Goal: Task Accomplishment & Management: Use online tool/utility

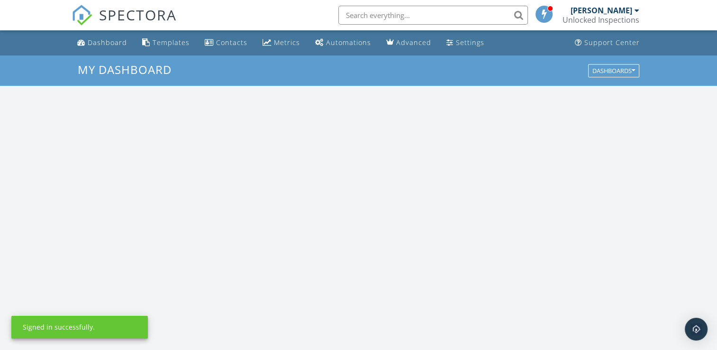
scroll to position [877, 732]
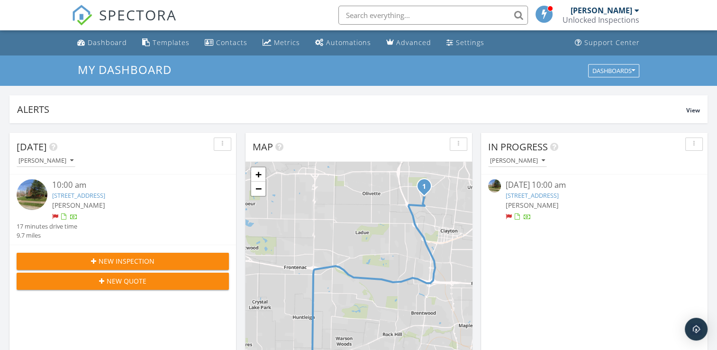
click at [105, 194] on link "8162 Amherst Ave, University City, MO 63130" at bounding box center [78, 195] width 53 height 9
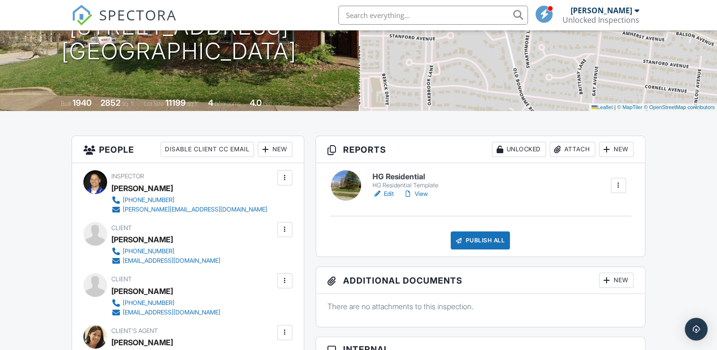
click at [387, 192] on link "Edit" at bounding box center [383, 193] width 21 height 9
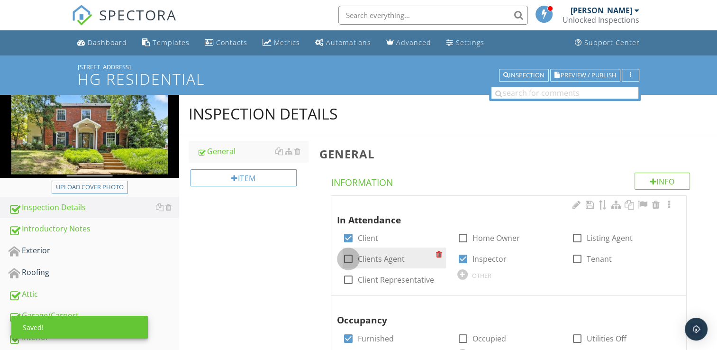
click at [348, 260] on div at bounding box center [348, 259] width 16 height 16
checkbox input "true"
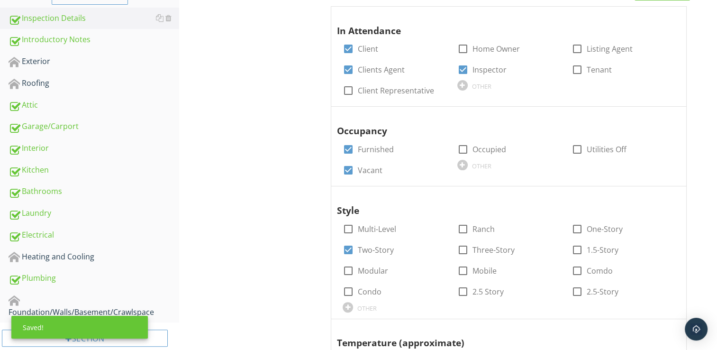
scroll to position [238, 0]
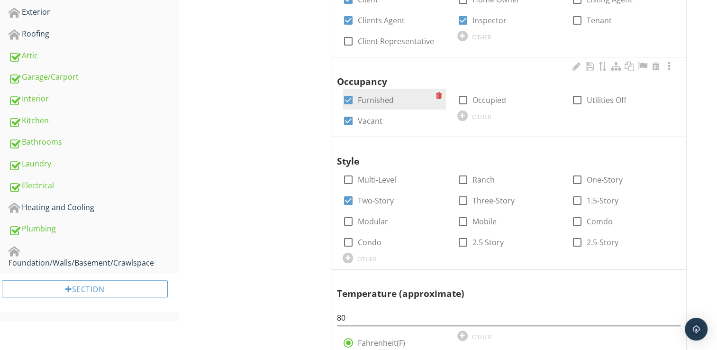
click at [348, 99] on div at bounding box center [348, 100] width 16 height 16
checkbox input "false"
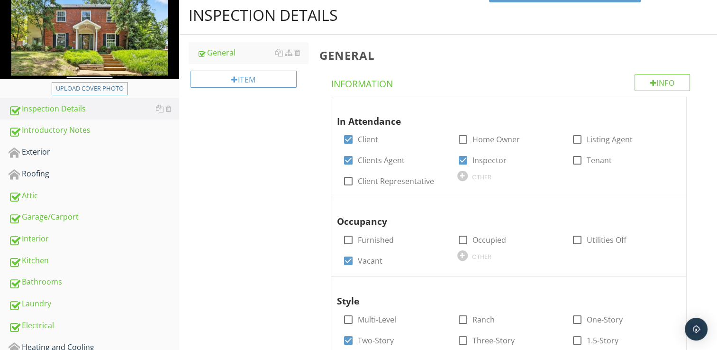
scroll to position [59, 0]
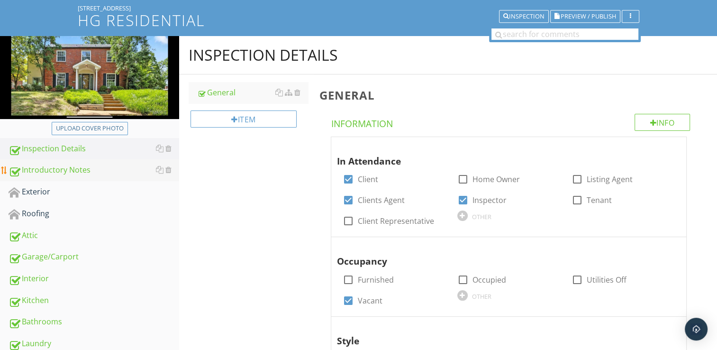
click at [78, 174] on div "Introductory Notes" at bounding box center [94, 170] width 171 height 12
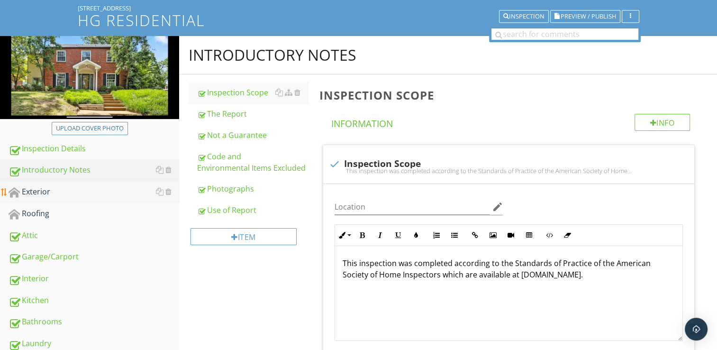
click at [68, 190] on div "Exterior" at bounding box center [94, 192] width 171 height 12
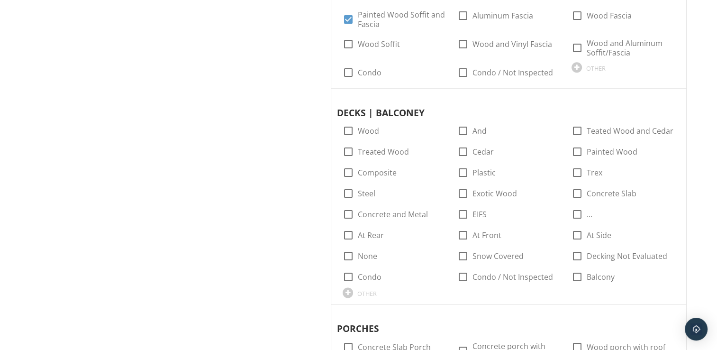
scroll to position [1155, 0]
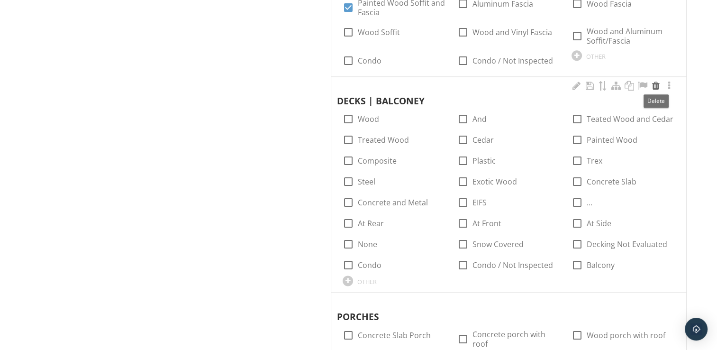
click at [658, 85] on div at bounding box center [655, 85] width 11 height 9
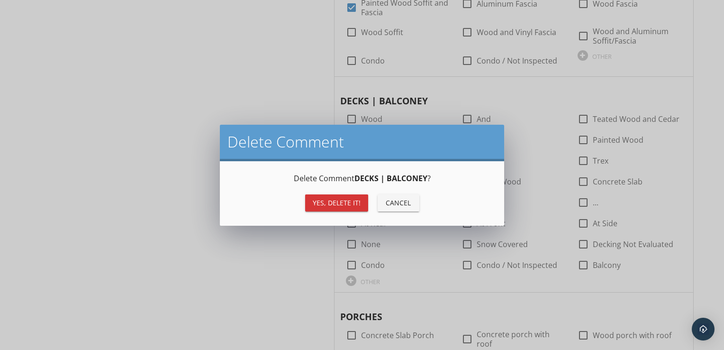
click at [351, 204] on div "Yes, Delete it!" at bounding box center [337, 203] width 48 height 10
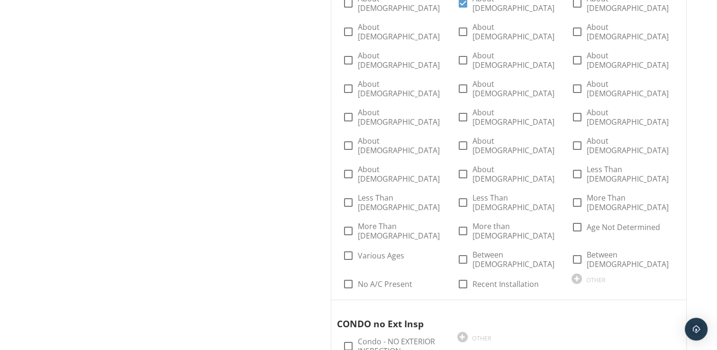
scroll to position [2494, 0]
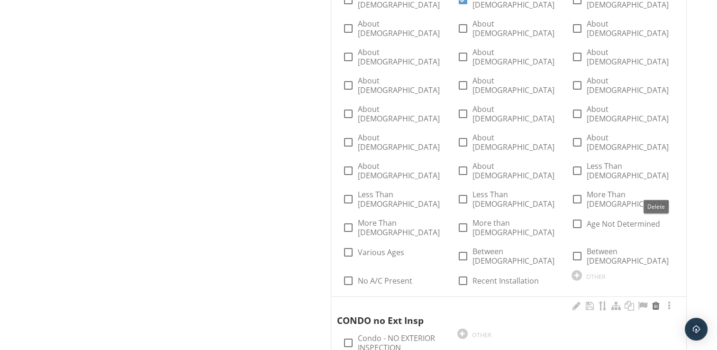
click at [654, 301] on div at bounding box center [655, 305] width 11 height 9
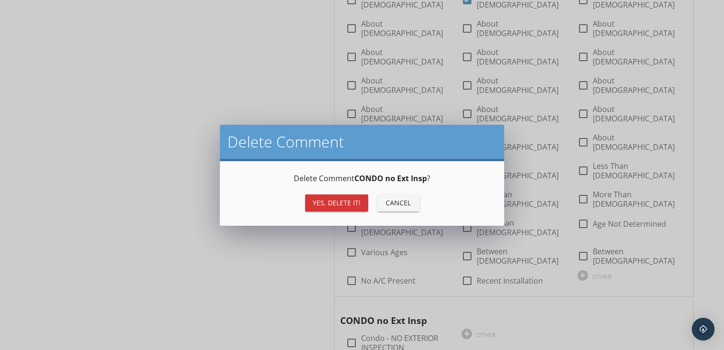
click at [358, 203] on div "Yes, Delete it!" at bounding box center [337, 203] width 48 height 10
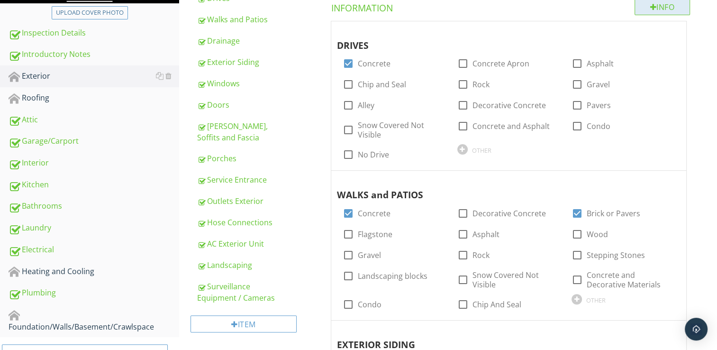
scroll to position [138, 0]
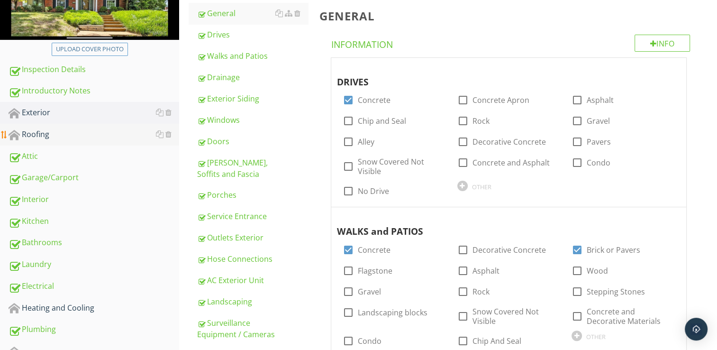
click at [63, 136] on div "Roofing" at bounding box center [94, 134] width 171 height 12
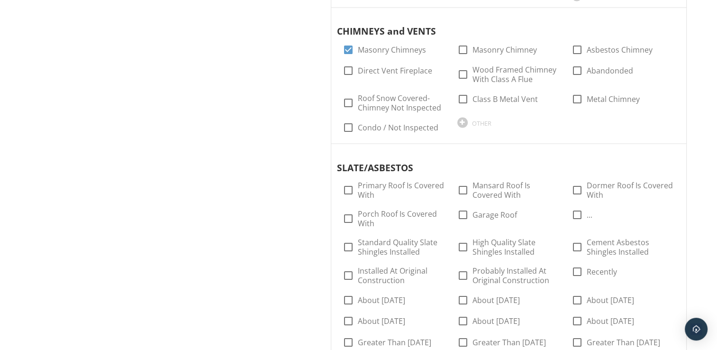
scroll to position [1452, 0]
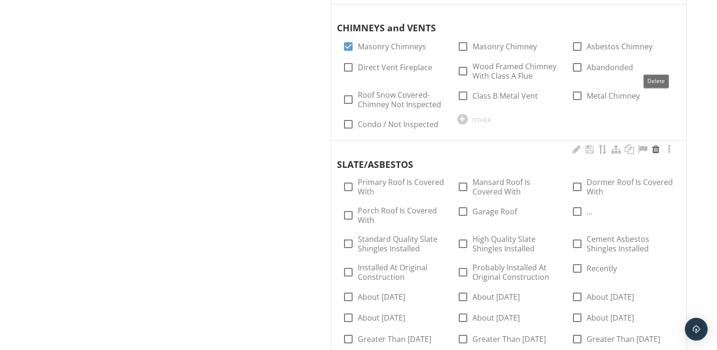
click at [658, 145] on div at bounding box center [655, 149] width 11 height 9
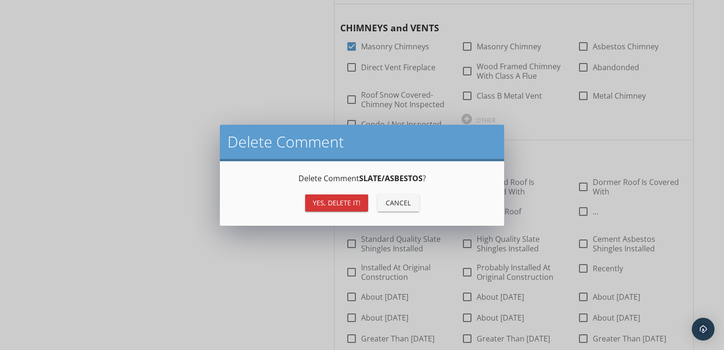
click at [330, 201] on div "Yes, Delete it!" at bounding box center [337, 203] width 48 height 10
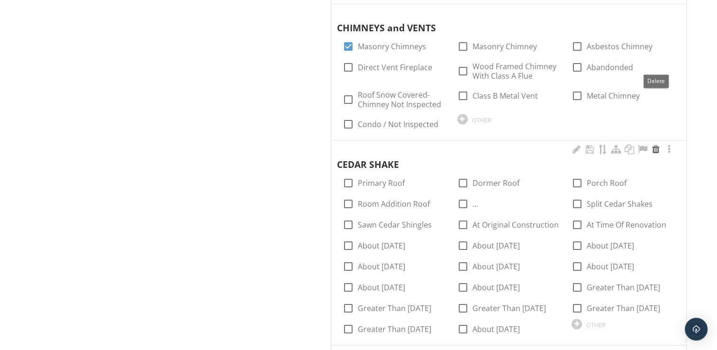
click at [652, 145] on div at bounding box center [655, 149] width 11 height 9
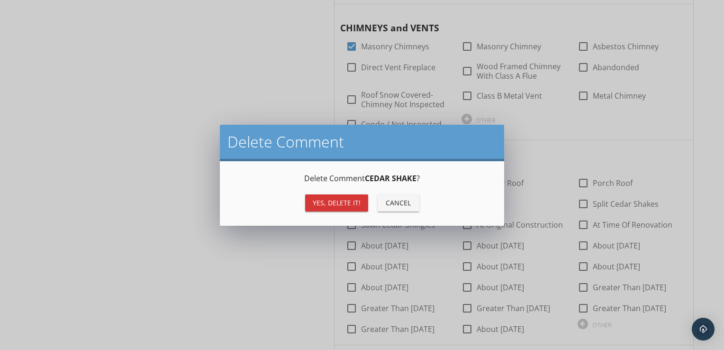
click at [331, 201] on div "Yes, Delete it!" at bounding box center [337, 203] width 48 height 10
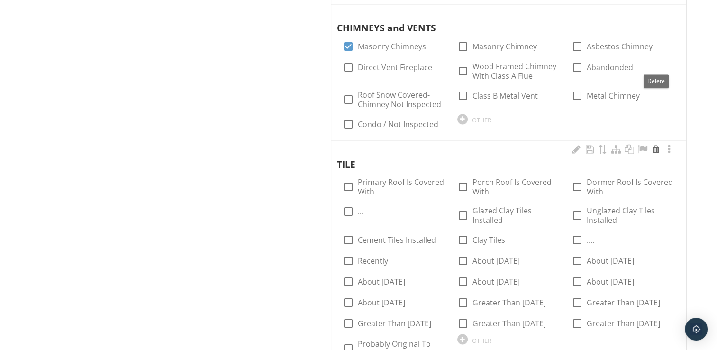
click at [655, 145] on div at bounding box center [655, 149] width 11 height 9
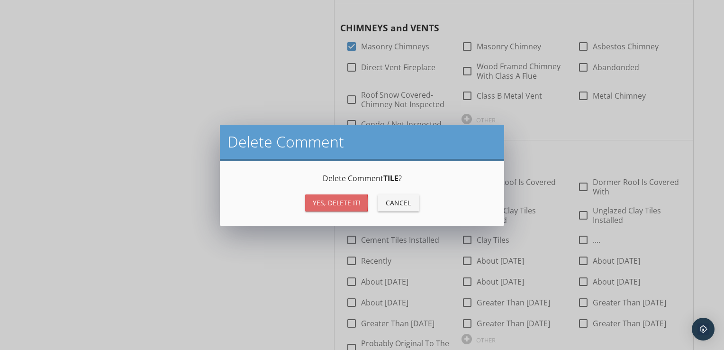
click at [340, 208] on button "Yes, Delete it!" at bounding box center [336, 202] width 63 height 17
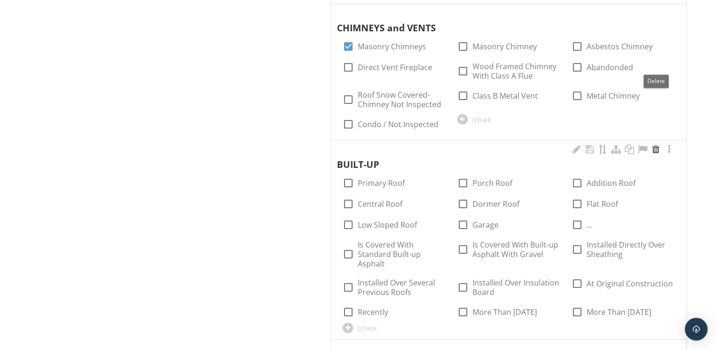
click at [656, 145] on div at bounding box center [655, 149] width 11 height 9
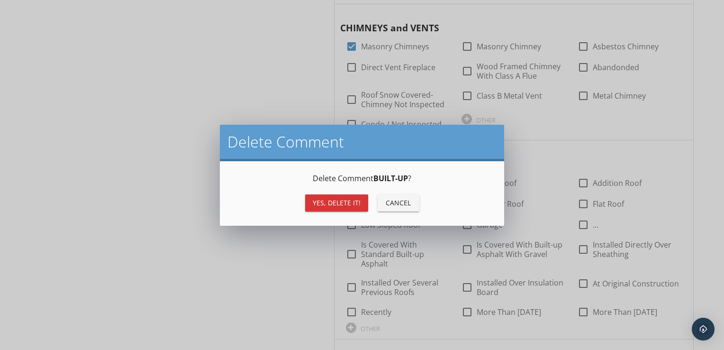
click at [336, 202] on div "Yes, Delete it!" at bounding box center [337, 203] width 48 height 10
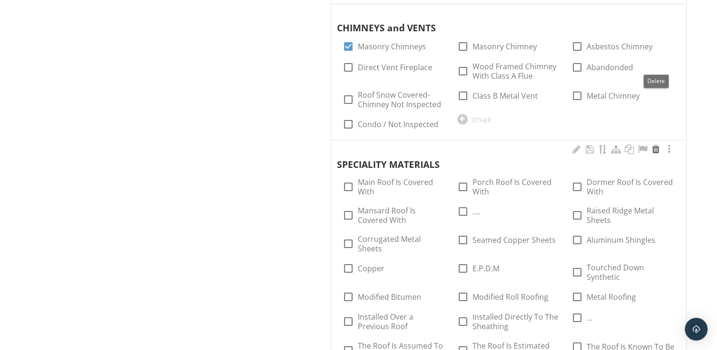
click at [652, 145] on div at bounding box center [655, 149] width 11 height 9
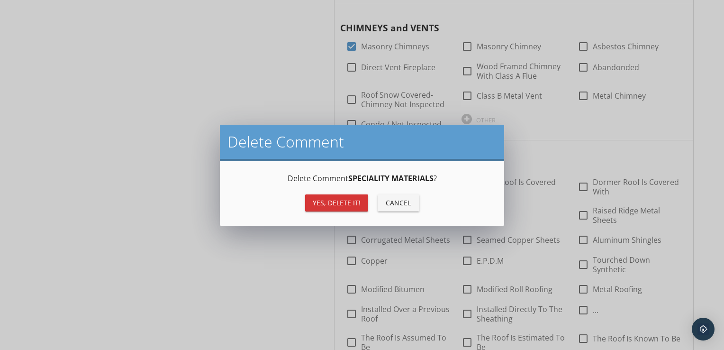
click at [326, 200] on div "Yes, Delete it!" at bounding box center [337, 203] width 48 height 10
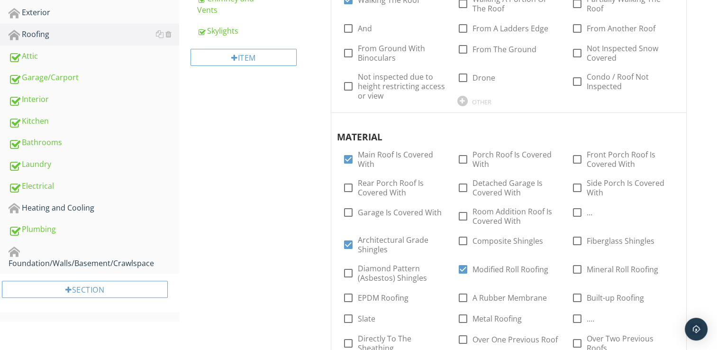
scroll to position [234, 0]
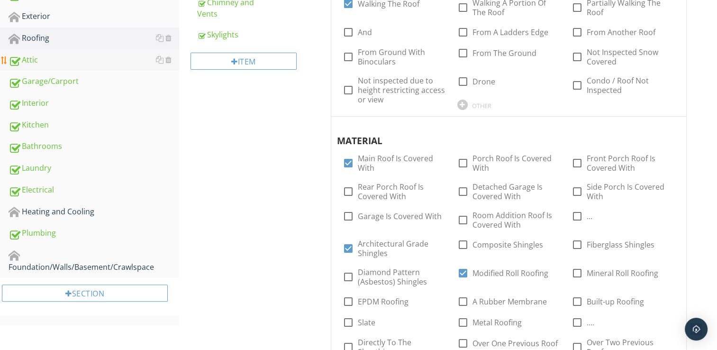
click at [47, 56] on div "Attic" at bounding box center [94, 60] width 171 height 12
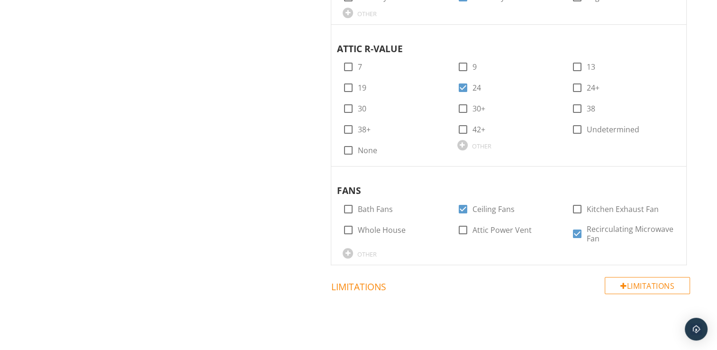
scroll to position [872, 0]
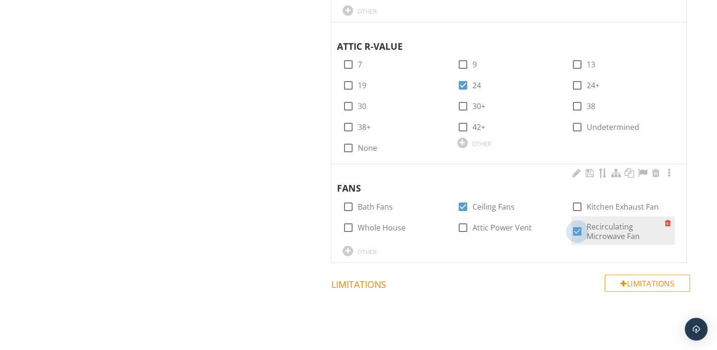
click at [578, 223] on div at bounding box center [577, 231] width 16 height 16
checkbox input "false"
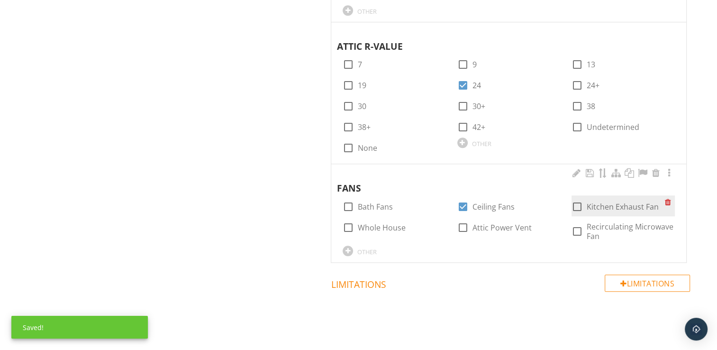
click at [578, 199] on div at bounding box center [577, 207] width 16 height 16
checkbox input "true"
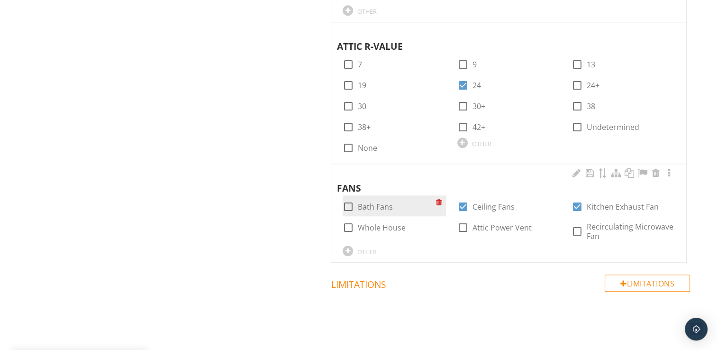
click at [347, 200] on div at bounding box center [348, 207] width 16 height 16
checkbox input "true"
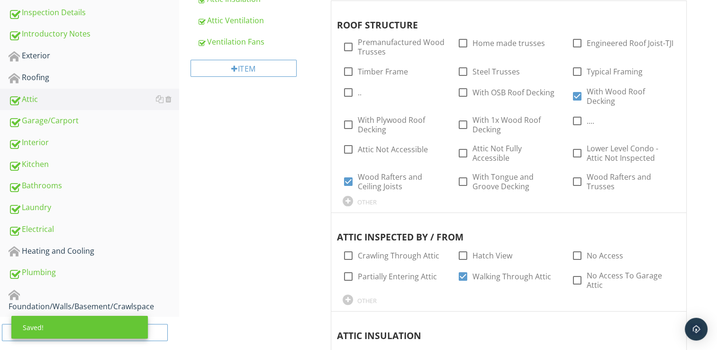
scroll to position [189, 0]
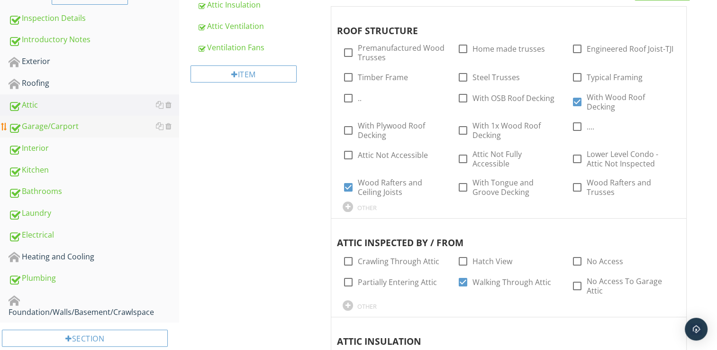
click at [100, 127] on div "Garage/Carport" at bounding box center [94, 126] width 171 height 12
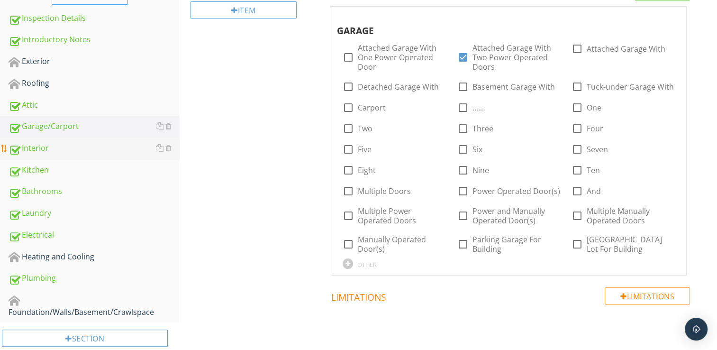
click at [55, 147] on div "Interior" at bounding box center [94, 148] width 171 height 12
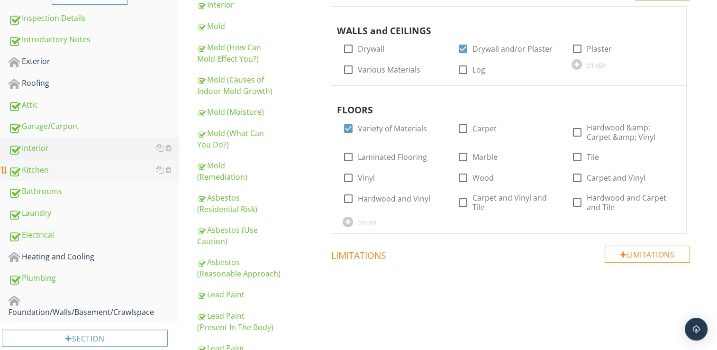
click at [55, 169] on div "Kitchen" at bounding box center [94, 170] width 171 height 12
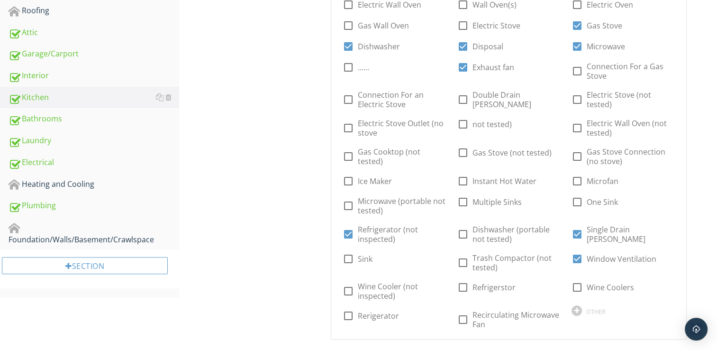
scroll to position [262, 0]
click at [78, 118] on div "Bathrooms" at bounding box center [94, 118] width 171 height 12
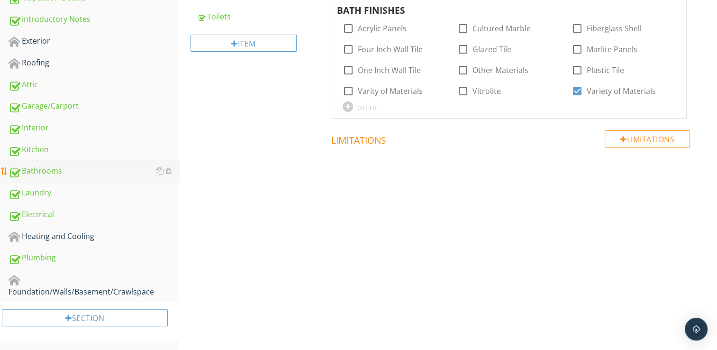
scroll to position [207, 0]
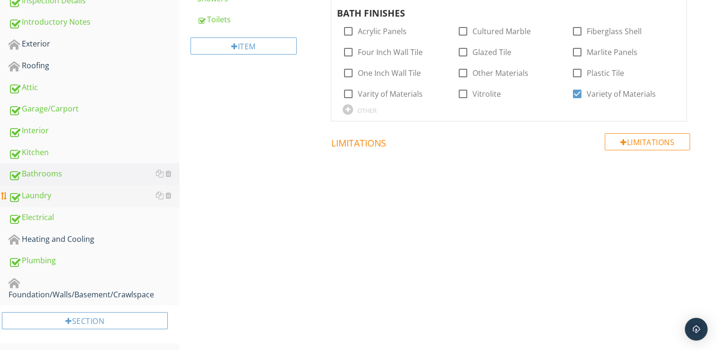
click at [41, 195] on div "Laundry" at bounding box center [94, 196] width 171 height 12
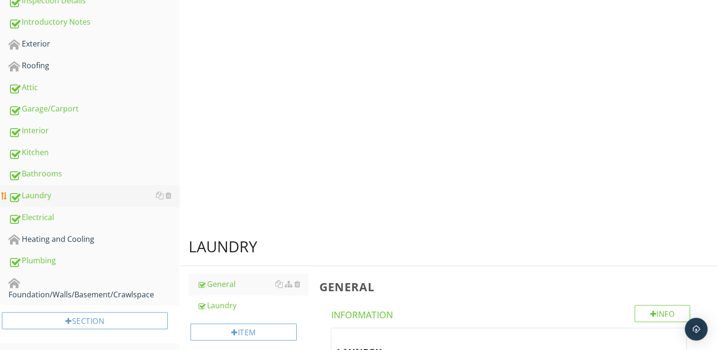
scroll to position [262, 0]
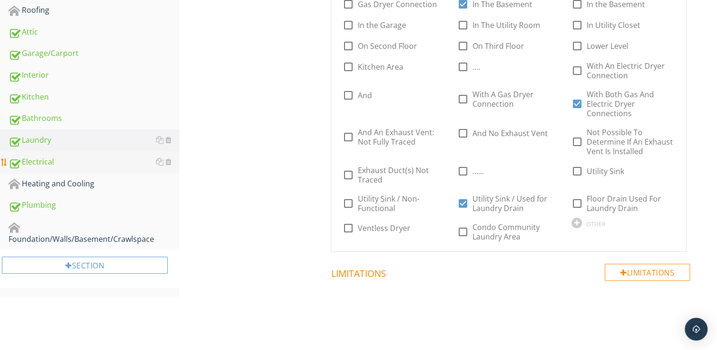
click at [54, 160] on div "Electrical" at bounding box center [94, 162] width 171 height 12
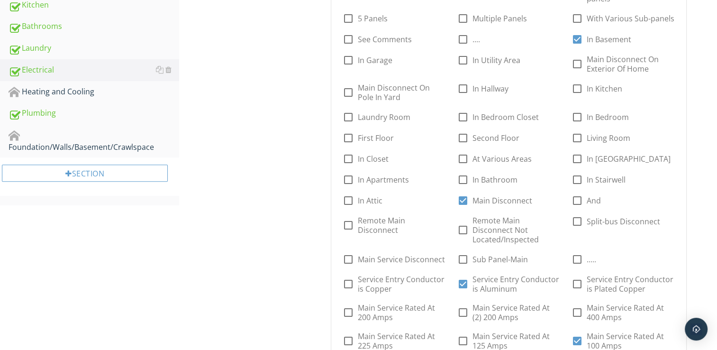
scroll to position [320, 0]
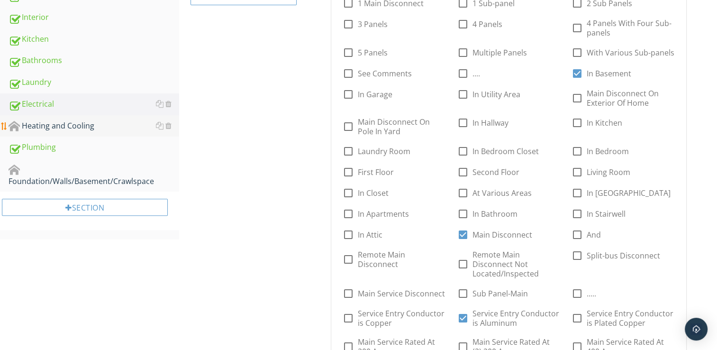
click at [63, 123] on div "Heating and Cooling" at bounding box center [94, 126] width 171 height 12
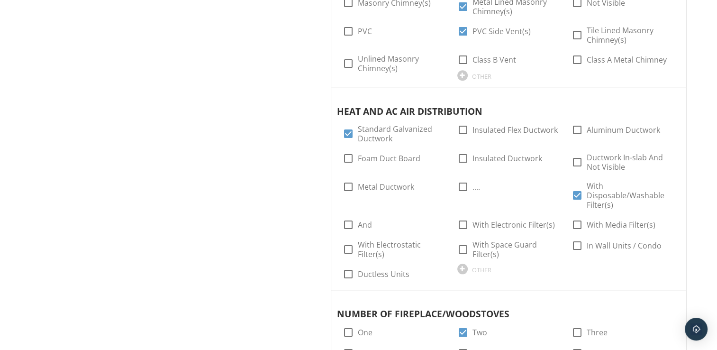
scroll to position [1024, 0]
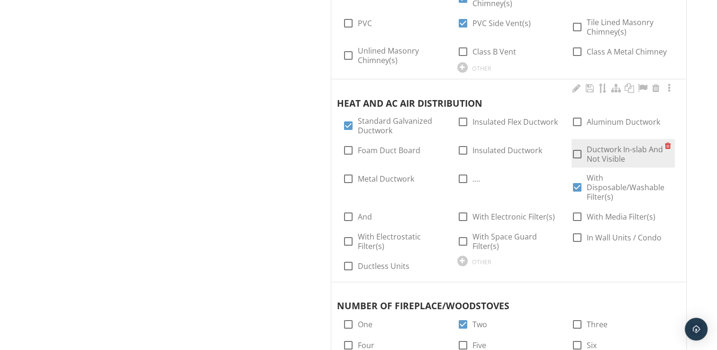
click at [578, 146] on div at bounding box center [577, 154] width 16 height 16
checkbox input "true"
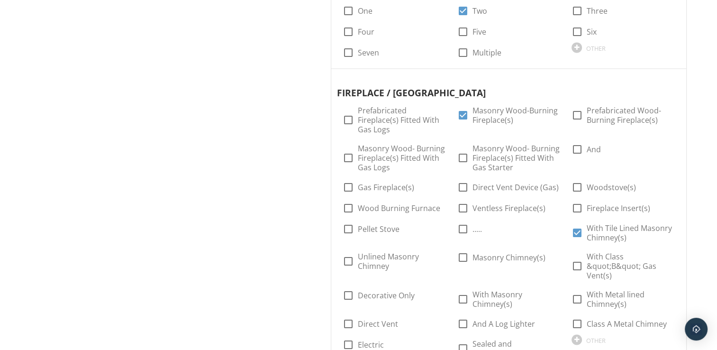
scroll to position [1348, 0]
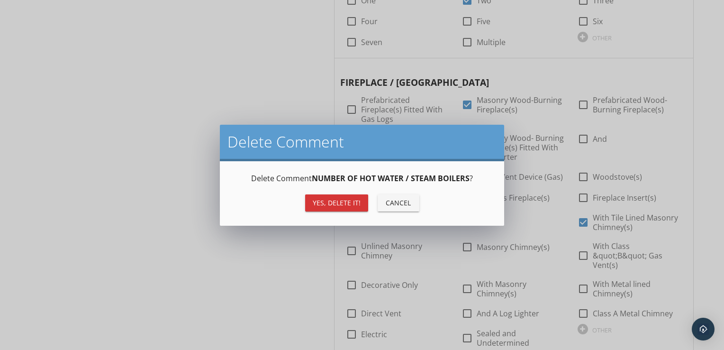
click at [353, 202] on div "Yes, Delete it!" at bounding box center [337, 203] width 48 height 10
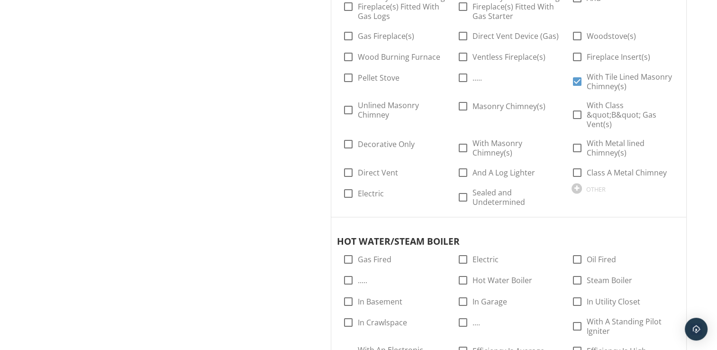
scroll to position [1497, 0]
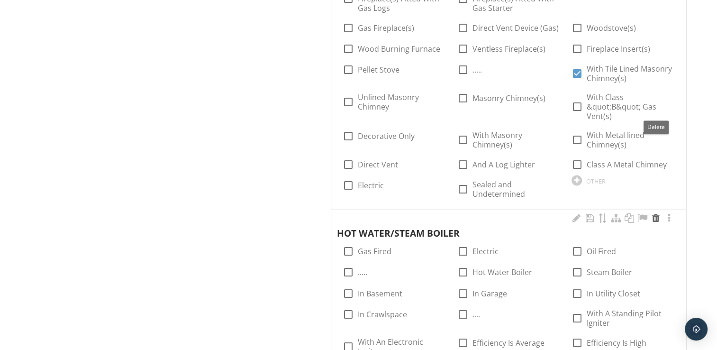
click at [653, 213] on div at bounding box center [655, 217] width 11 height 9
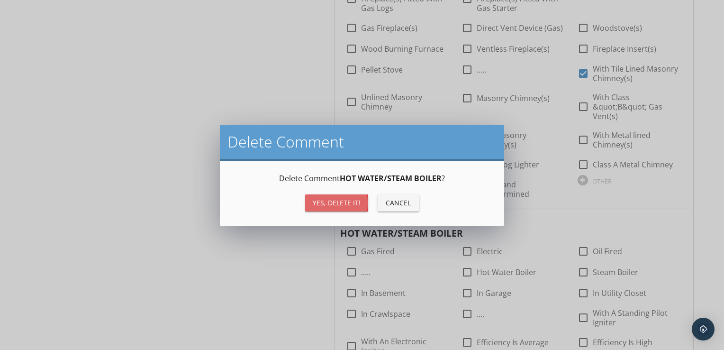
click at [336, 202] on div "Yes, Delete it!" at bounding box center [337, 203] width 48 height 10
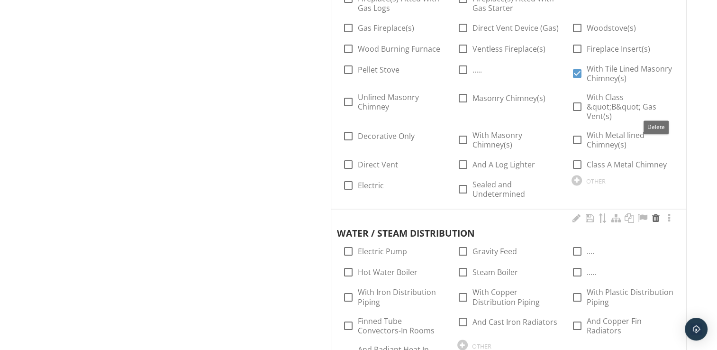
click at [656, 213] on div at bounding box center [655, 217] width 11 height 9
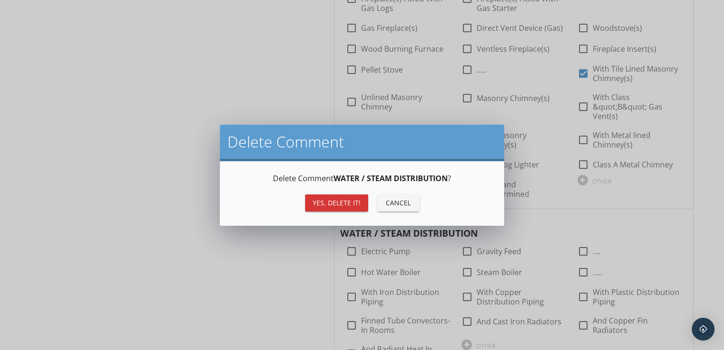
click at [335, 206] on div "Yes, Delete it!" at bounding box center [337, 203] width 48 height 10
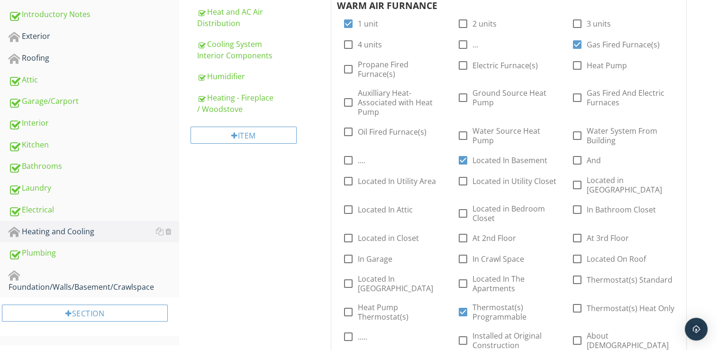
scroll to position [218, 0]
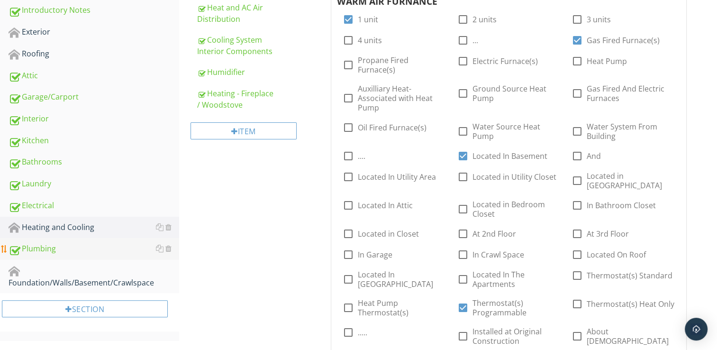
click at [62, 249] on div "Plumbing" at bounding box center [94, 249] width 171 height 12
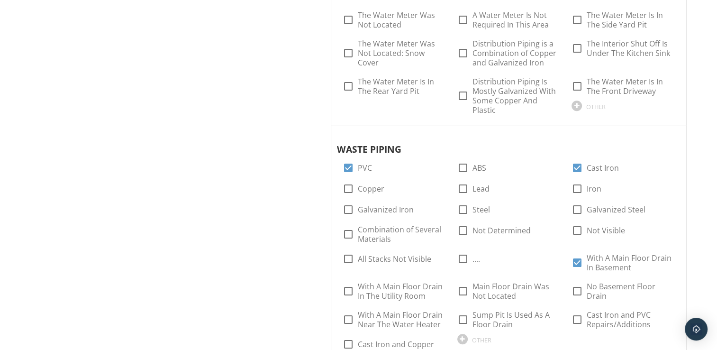
scroll to position [285, 0]
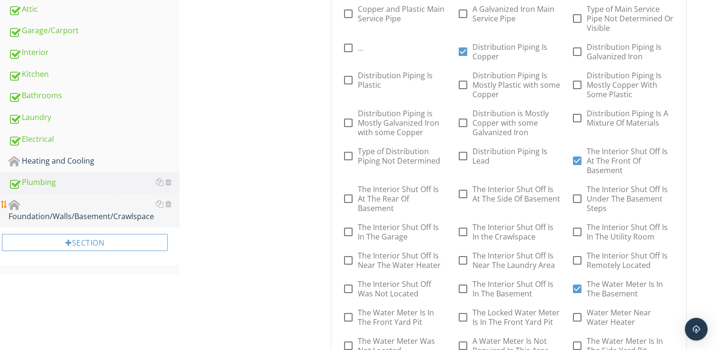
click at [41, 212] on div "Foundation/Walls/Basement/Crawlspace" at bounding box center [94, 210] width 171 height 24
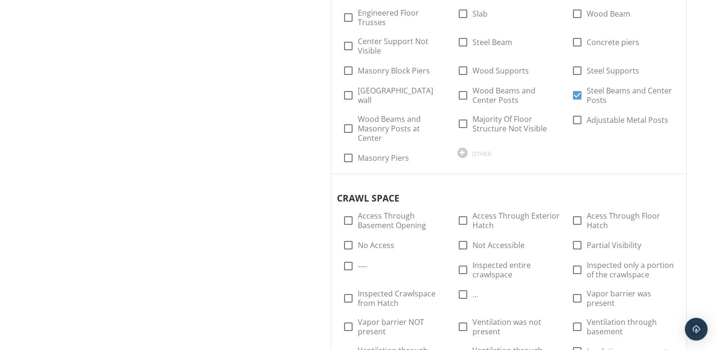
scroll to position [919, 0]
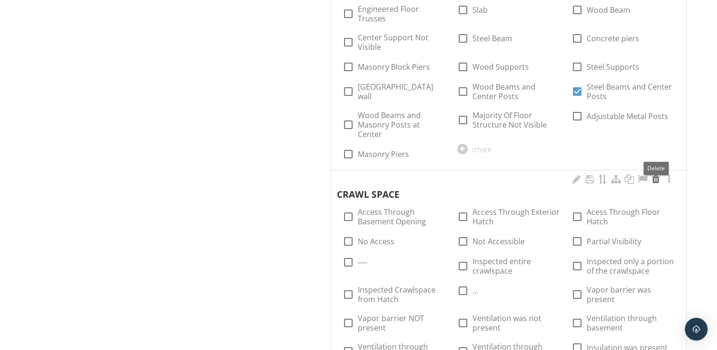
click at [656, 174] on div at bounding box center [655, 178] width 11 height 9
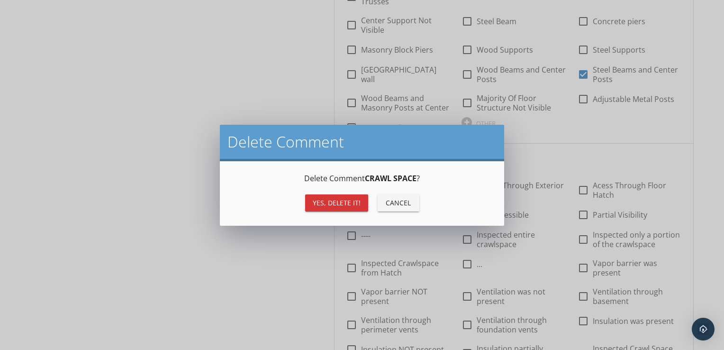
click at [332, 205] on div "Yes, Delete it!" at bounding box center [337, 203] width 48 height 10
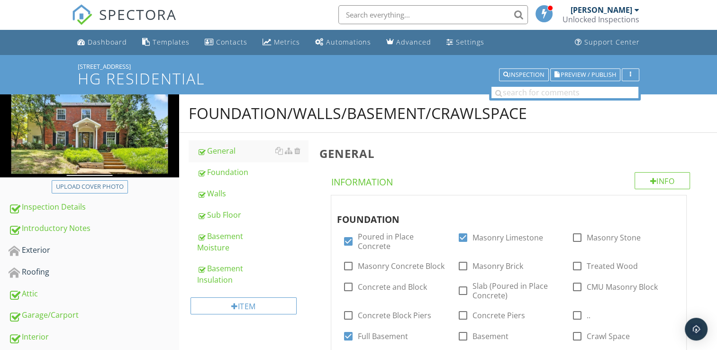
scroll to position [0, 0]
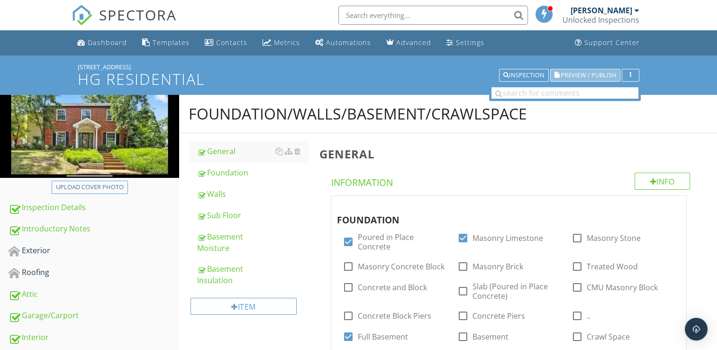
click at [593, 78] on span "Preview / Publish" at bounding box center [588, 75] width 55 height 6
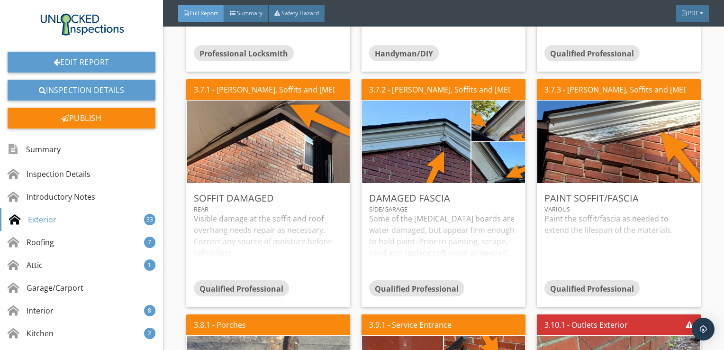
scroll to position [2199, 0]
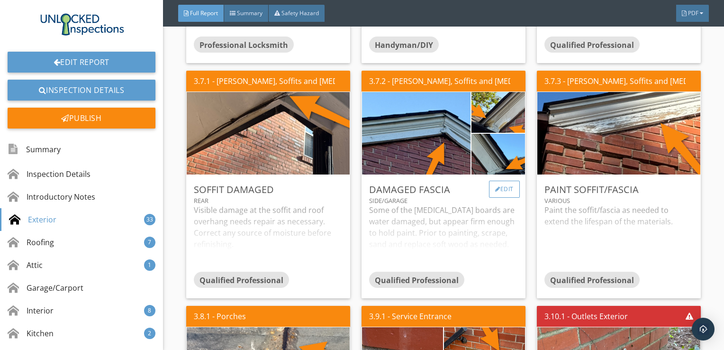
click at [507, 189] on div "Edit" at bounding box center [504, 189] width 31 height 17
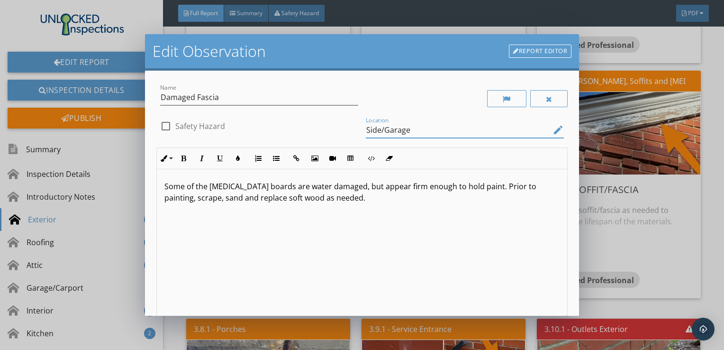
click at [418, 132] on input "Side/Garage" at bounding box center [458, 130] width 185 height 16
type input "S"
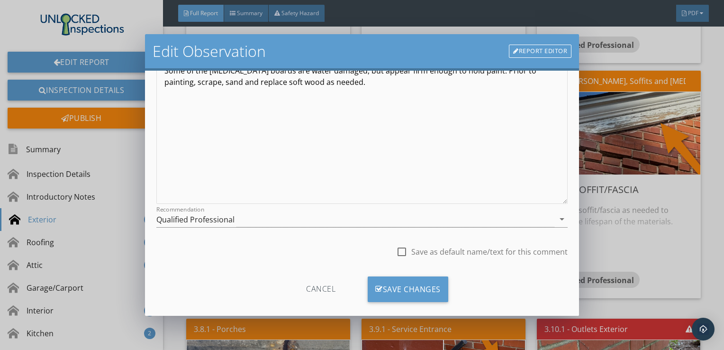
scroll to position [127, 0]
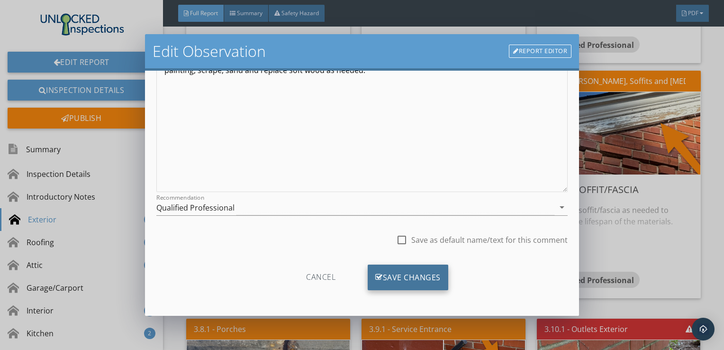
type input "Various"
click at [405, 276] on div "Save Changes" at bounding box center [408, 277] width 81 height 26
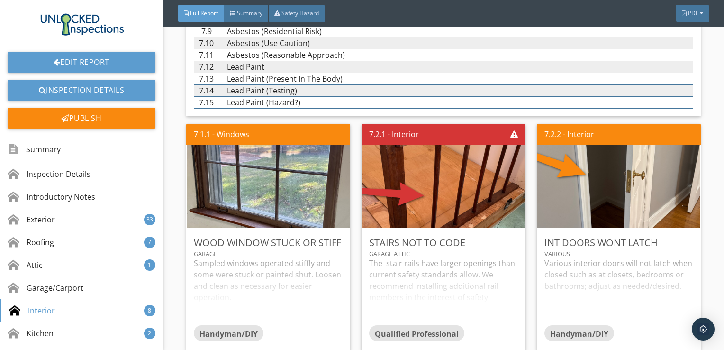
scroll to position [4986, 0]
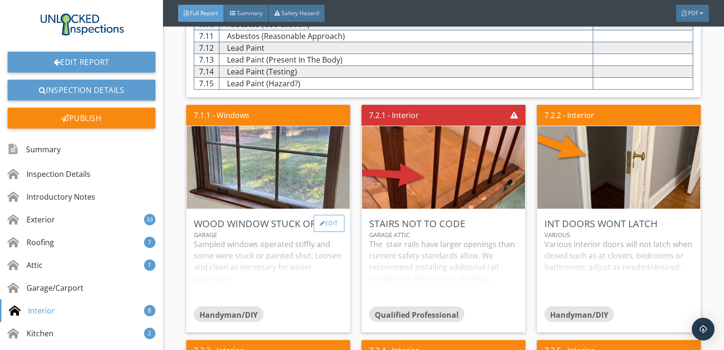
click at [333, 219] on div "Edit" at bounding box center [329, 223] width 31 height 17
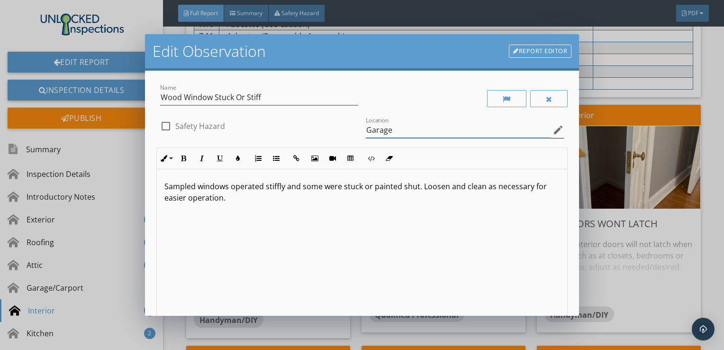
click at [388, 134] on input "Garage" at bounding box center [458, 130] width 185 height 16
type input "G"
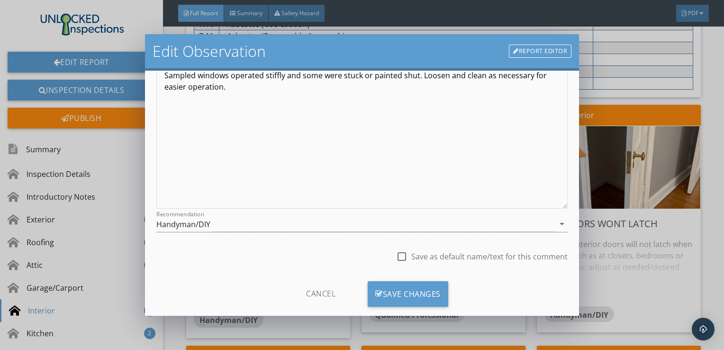
scroll to position [127, 0]
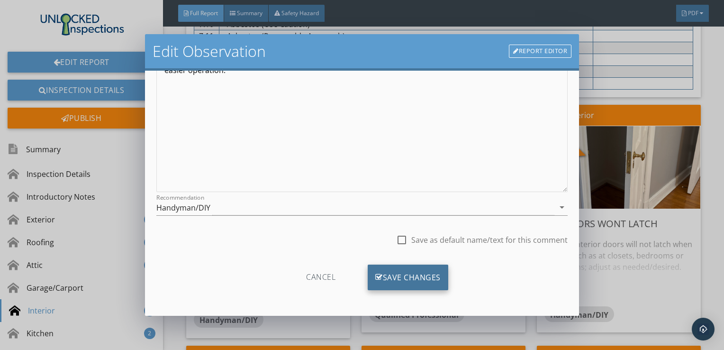
type input "Various"
click at [431, 272] on div "Save Changes" at bounding box center [408, 277] width 81 height 26
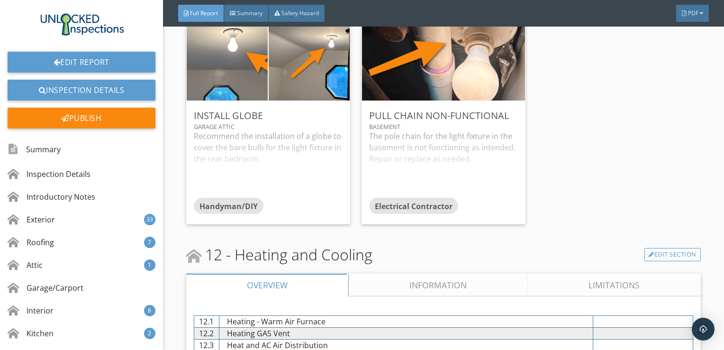
scroll to position [8228, 0]
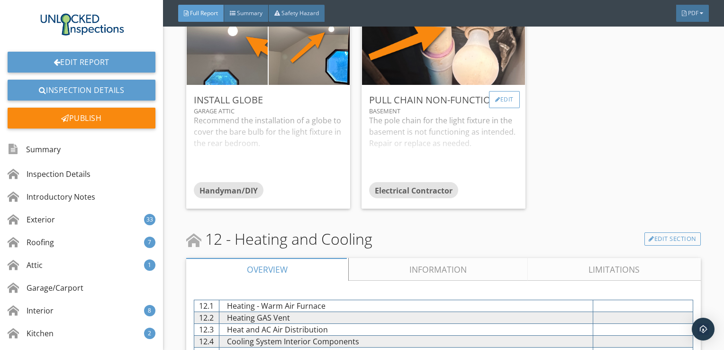
click at [500, 108] on div "Edit" at bounding box center [504, 99] width 31 height 17
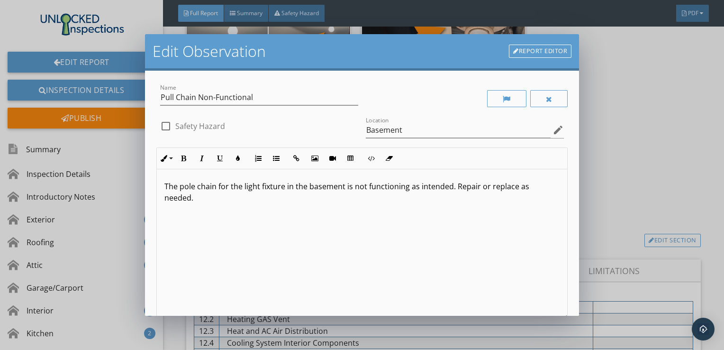
click at [188, 185] on p "The pole chain for the light fixture in the basement is not functioning as inte…" at bounding box center [362, 192] width 396 height 23
click at [194, 187] on p "The pole chain for the light fixture in the basement is not functioning as inte…" at bounding box center [362, 192] width 396 height 23
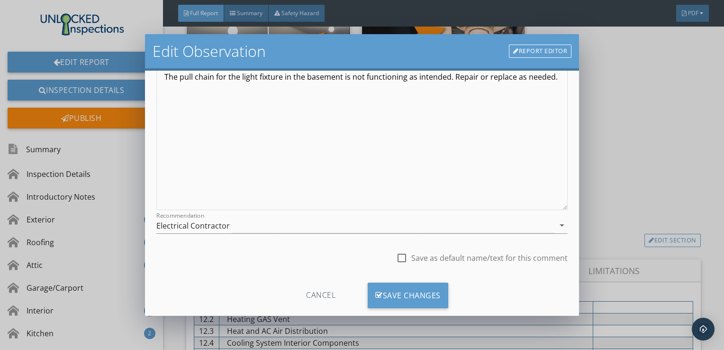
scroll to position [127, 0]
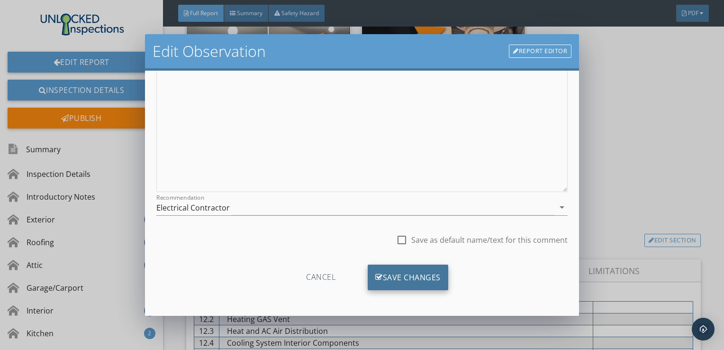
click at [408, 276] on div "Save Changes" at bounding box center [408, 277] width 81 height 26
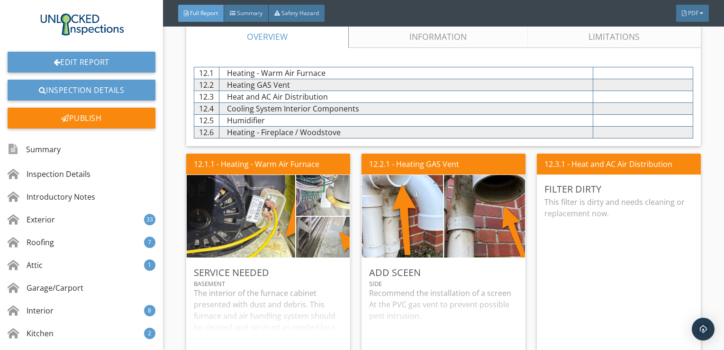
scroll to position [8474, 0]
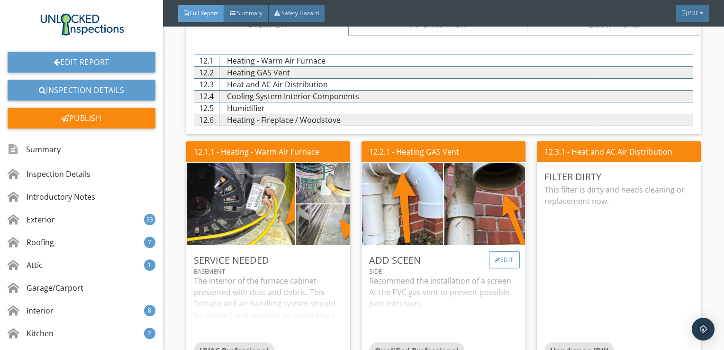
click at [501, 264] on div "Edit" at bounding box center [504, 259] width 31 height 17
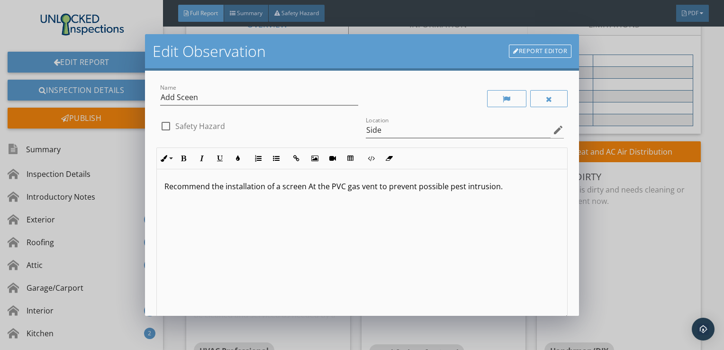
click at [311, 187] on p "Recommend the installation of a screen At the PVC gas vent to prevent possible …" at bounding box center [362, 186] width 396 height 11
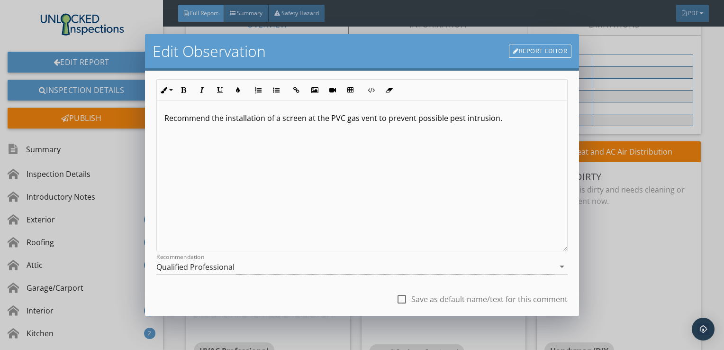
scroll to position [127, 0]
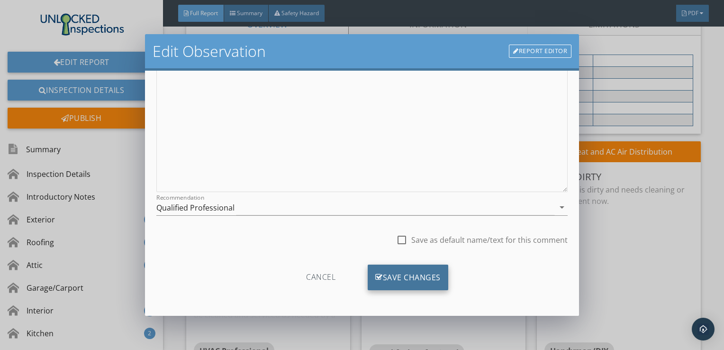
click at [409, 278] on div "Save Changes" at bounding box center [408, 277] width 81 height 26
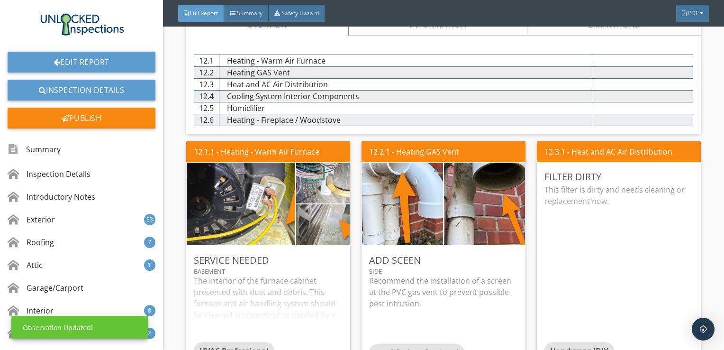
scroll to position [15, 0]
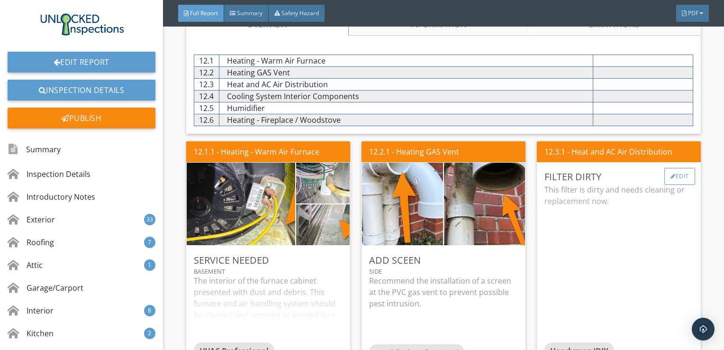
click at [673, 185] on div "Edit" at bounding box center [679, 176] width 31 height 17
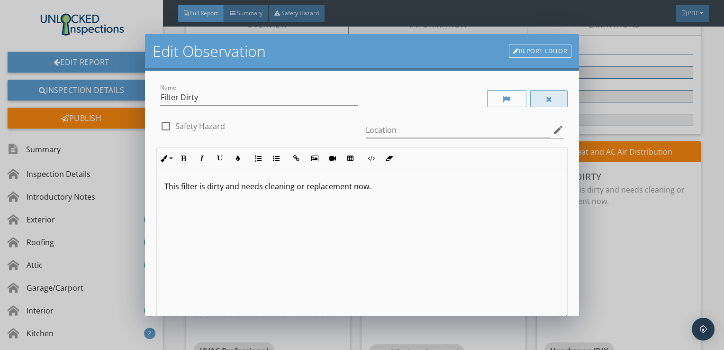
click at [538, 97] on div at bounding box center [549, 98] width 38 height 17
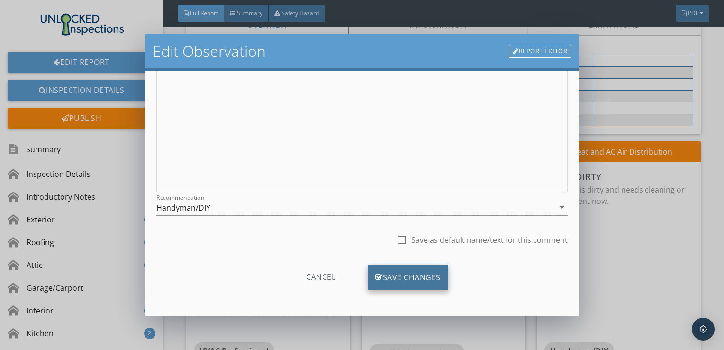
click at [422, 270] on div "Save Changes" at bounding box center [408, 277] width 81 height 26
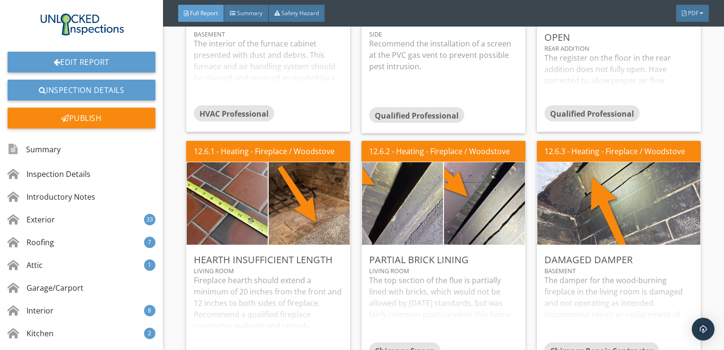
scroll to position [8721, 0]
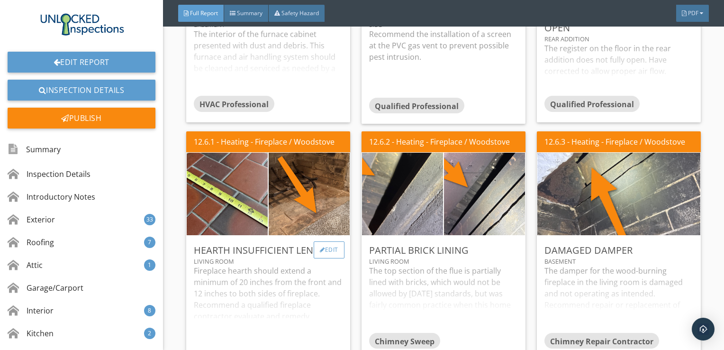
click at [334, 254] on div "Edit" at bounding box center [329, 249] width 31 height 17
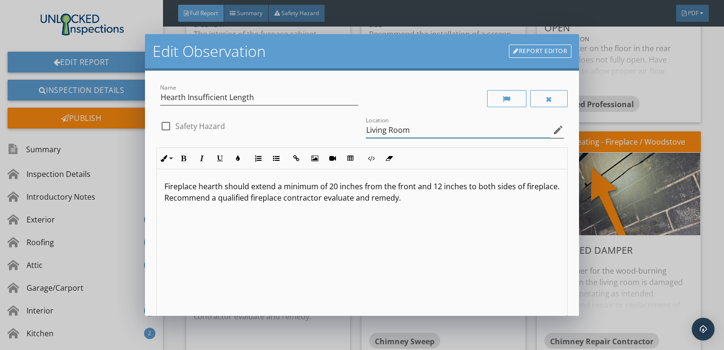
click at [411, 132] on input "Living Room" at bounding box center [458, 130] width 185 height 16
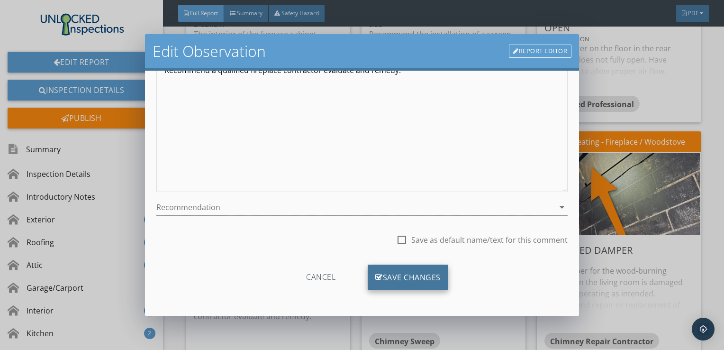
type input "Living Room/Basement"
click at [418, 274] on div "Save Changes" at bounding box center [408, 277] width 81 height 26
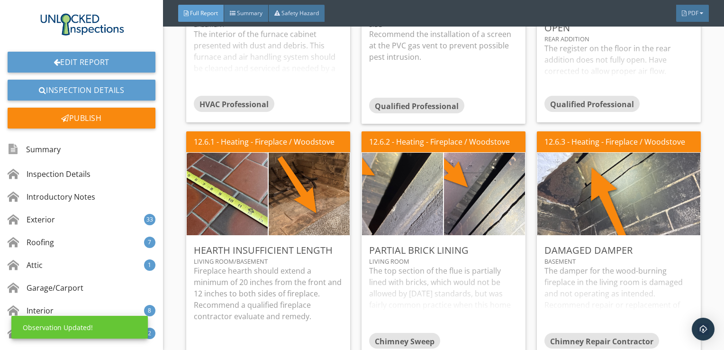
scroll to position [15, 0]
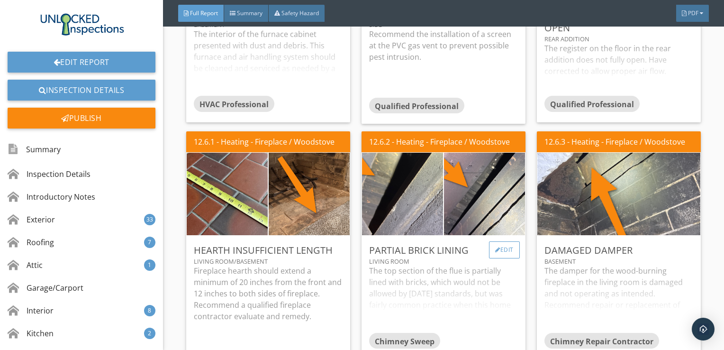
click at [501, 257] on div "Edit" at bounding box center [504, 249] width 31 height 17
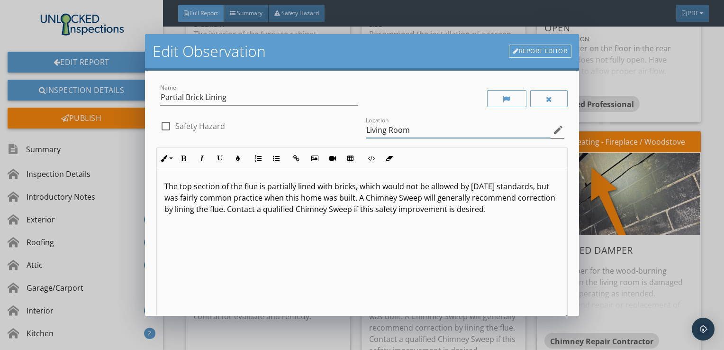
click at [409, 134] on input "Living Room" at bounding box center [458, 130] width 185 height 16
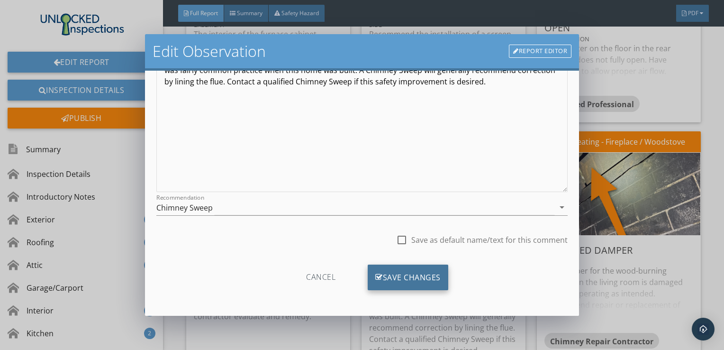
type input "Living Room/Basement"
click at [420, 274] on div "Save Changes" at bounding box center [408, 277] width 81 height 26
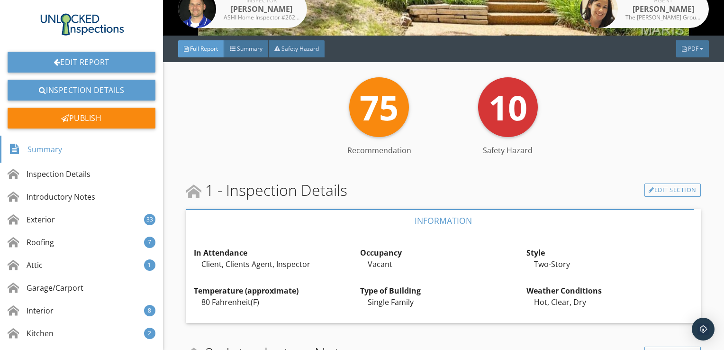
scroll to position [0, 0]
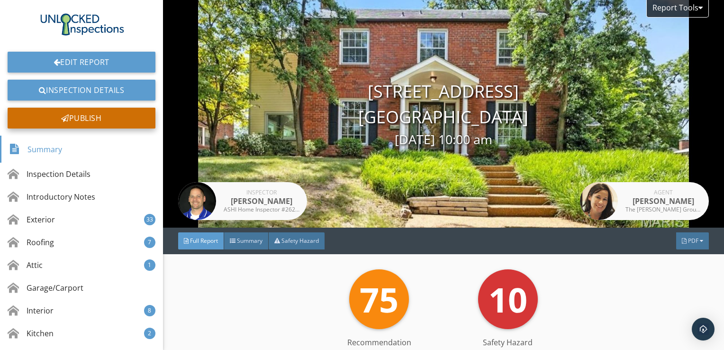
click at [85, 120] on div "Publish" at bounding box center [82, 118] width 148 height 21
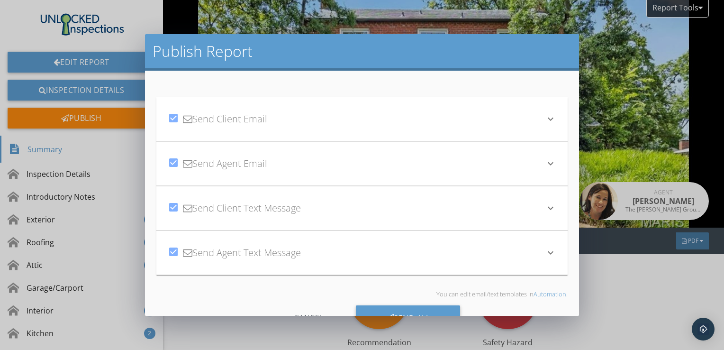
scroll to position [33, 0]
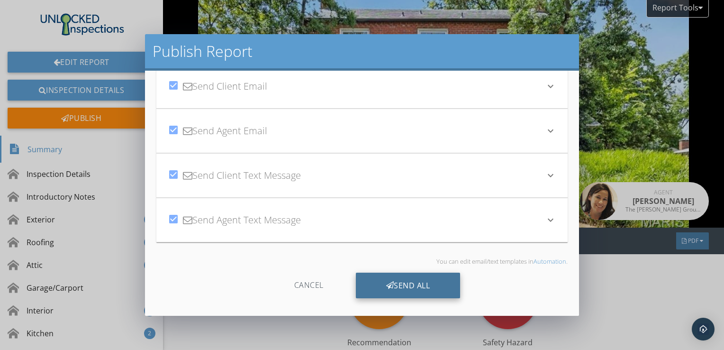
click at [395, 282] on div "Send All" at bounding box center [408, 286] width 105 height 26
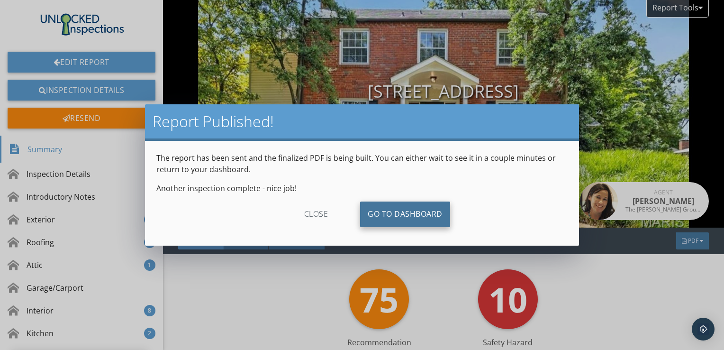
click at [418, 209] on link "Go To Dashboard" at bounding box center [405, 214] width 90 height 26
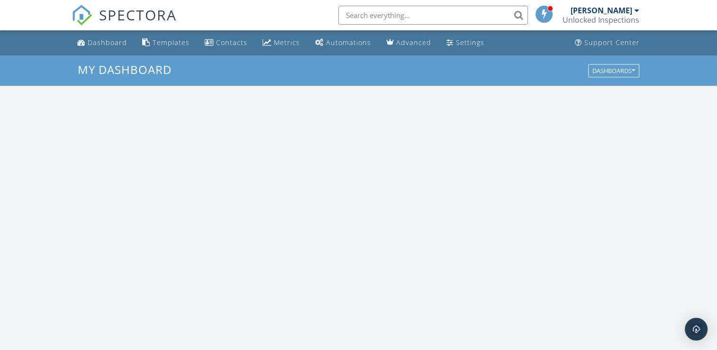
scroll to position [877, 732]
